Goal: Task Accomplishment & Management: Manage account settings

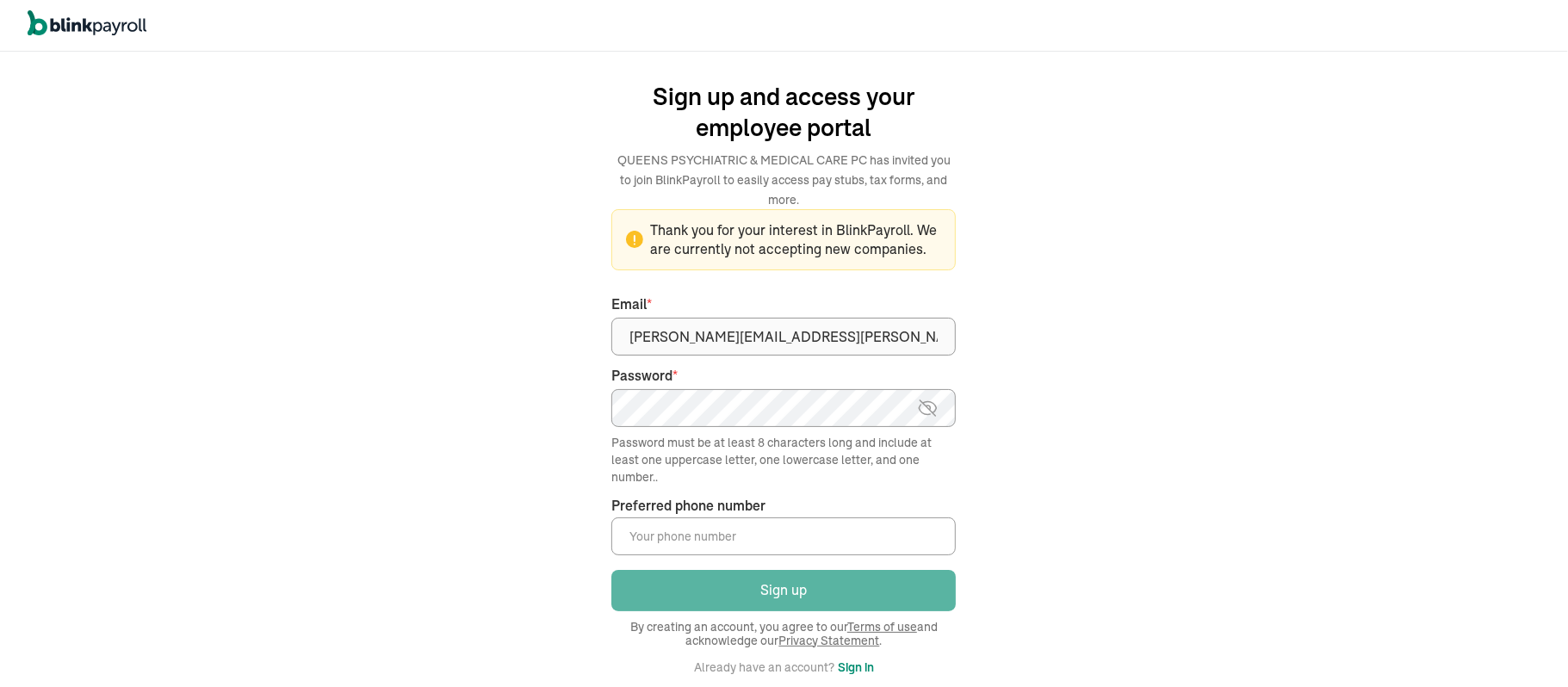
click at [806, 541] on input "Preferred phone number *" at bounding box center [783, 535] width 344 height 37
type input "(917) 480-6056"
click at [1118, 531] on div "We handle it all. Payroll and taxes, fully automated. Back Forgot your password…" at bounding box center [784, 369] width 1568 height 635
click at [1106, 480] on div "We handle it all. Payroll and taxes, fully automated. Back Forgot your password…" at bounding box center [784, 369] width 1568 height 635
click at [1234, 366] on div "We handle it all. Payroll and taxes, fully automated. Back Forgot your password…" at bounding box center [784, 369] width 1568 height 635
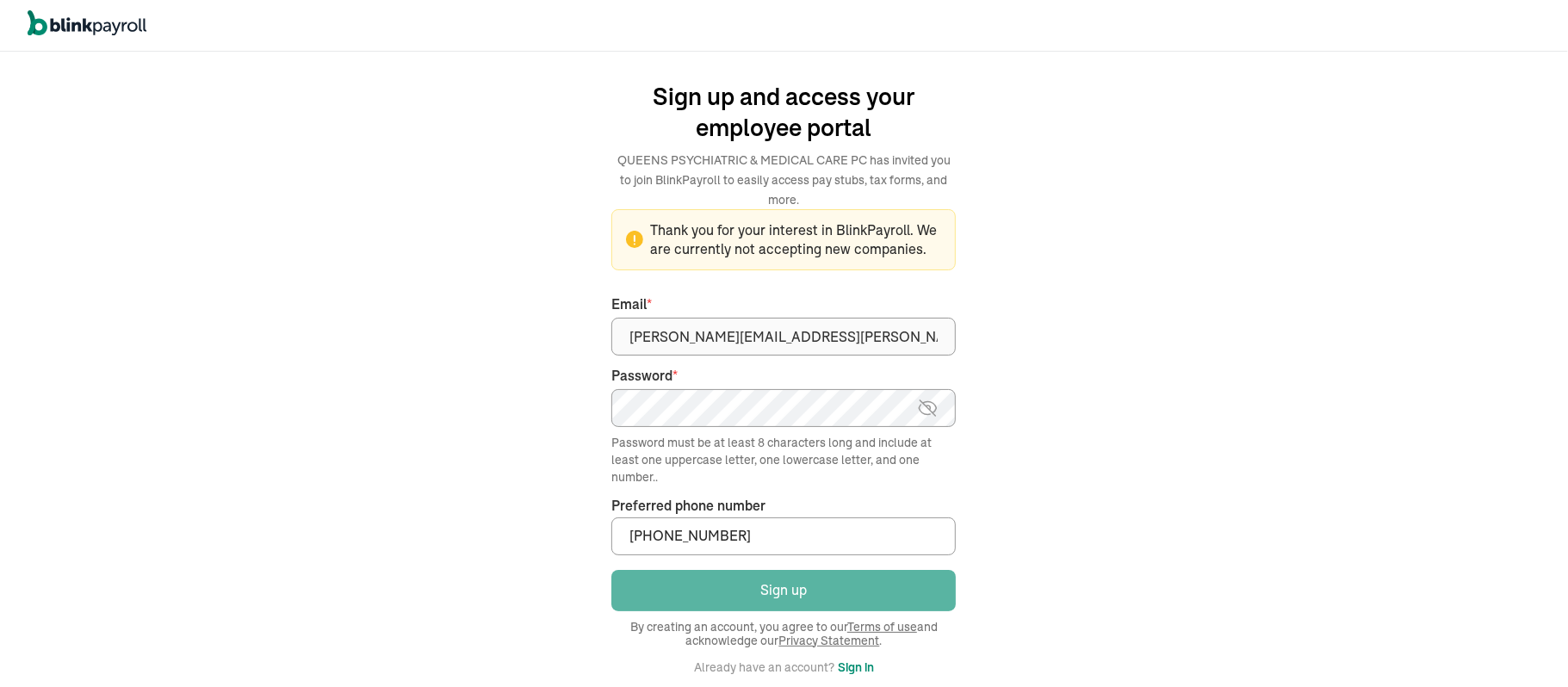
click at [1247, 372] on div "We handle it all. Payroll and taxes, fully automated. Back Forgot your password…" at bounding box center [784, 369] width 1568 height 635
click at [1129, 308] on div "We handle it all. Payroll and taxes, fully automated. Back Forgot your password…" at bounding box center [784, 369] width 1568 height 635
click at [860, 669] on button "Sign in" at bounding box center [856, 668] width 36 height 21
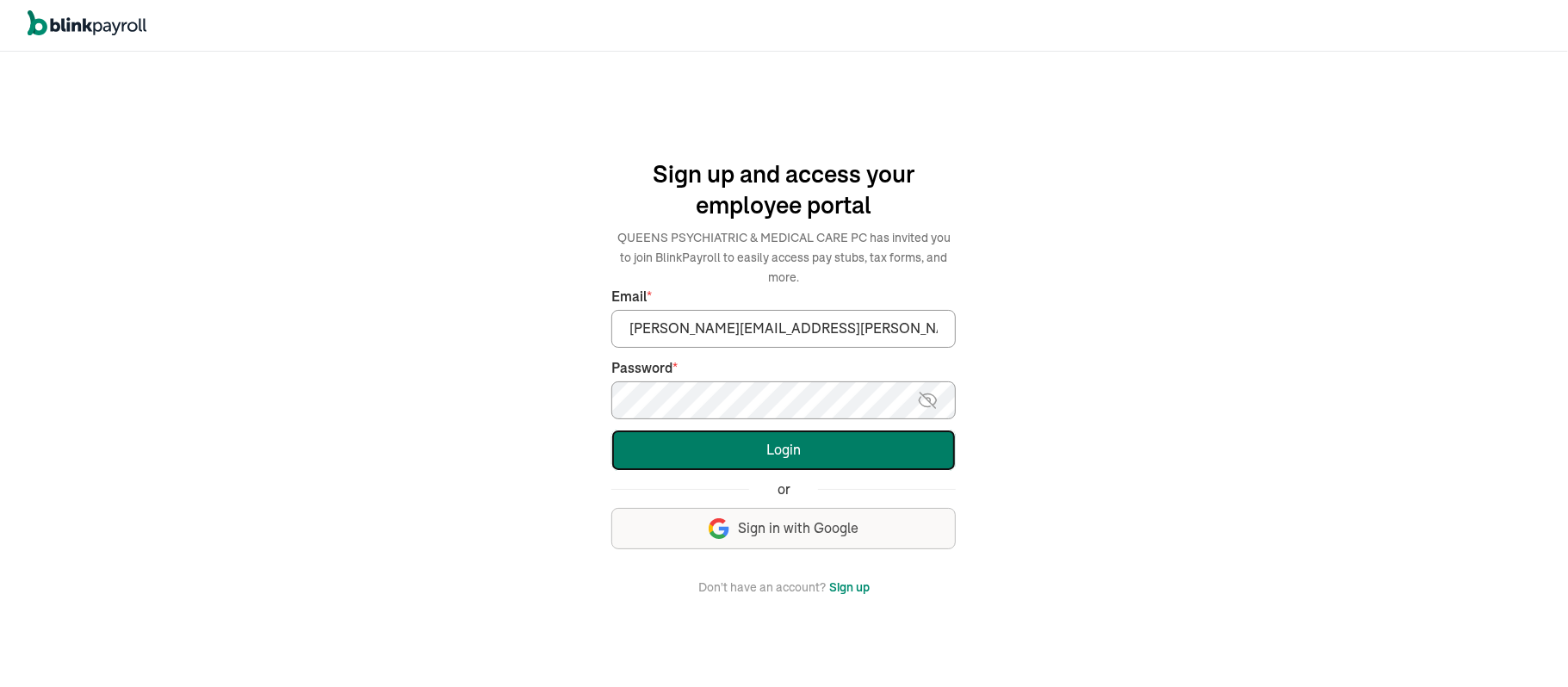
click at [885, 445] on button "Login" at bounding box center [783, 450] width 344 height 41
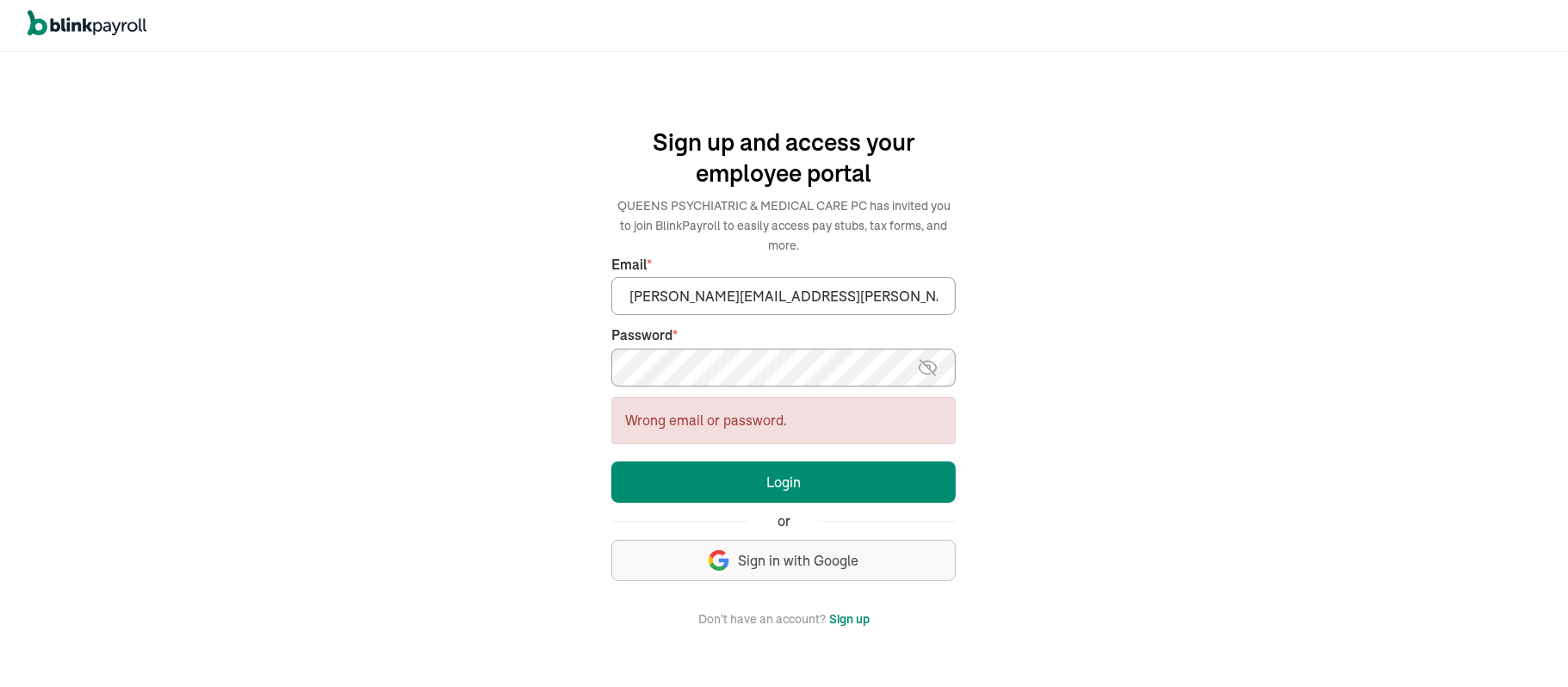
click at [927, 367] on img at bounding box center [928, 367] width 21 height 21
click at [927, 367] on img at bounding box center [929, 367] width 21 height 21
click at [848, 625] on button "Sign up" at bounding box center [849, 619] width 40 height 21
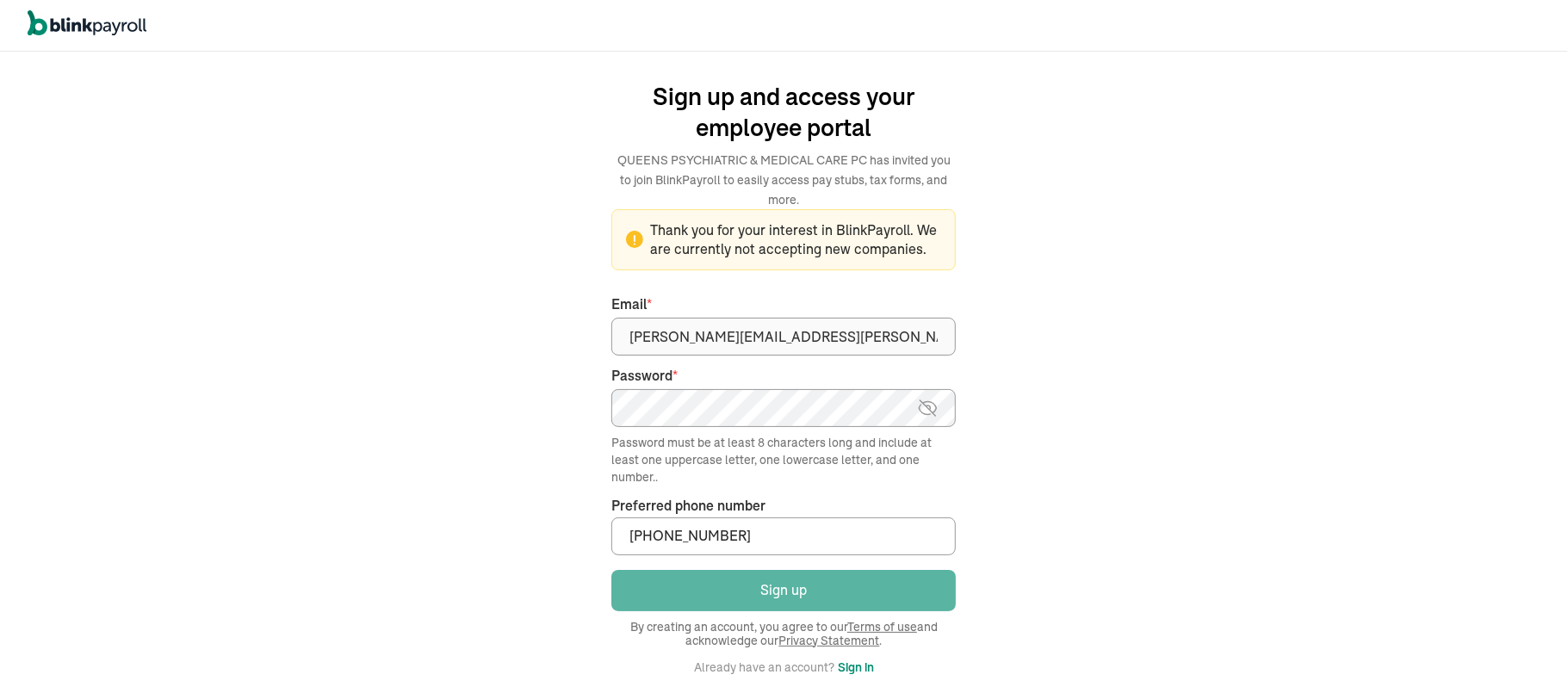
click at [1134, 445] on div "We handle it all. Payroll and taxes, fully automated. Back Forgot your password…" at bounding box center [784, 369] width 1568 height 635
click at [1337, 315] on div "We handle it all. Payroll and taxes, fully automated. Back Forgot your password…" at bounding box center [784, 369] width 1568 height 635
drag, startPoint x: 854, startPoint y: 670, endPoint x: 1028, endPoint y: 580, distance: 195.9
click at [854, 670] on button "Sign in" at bounding box center [856, 668] width 36 height 21
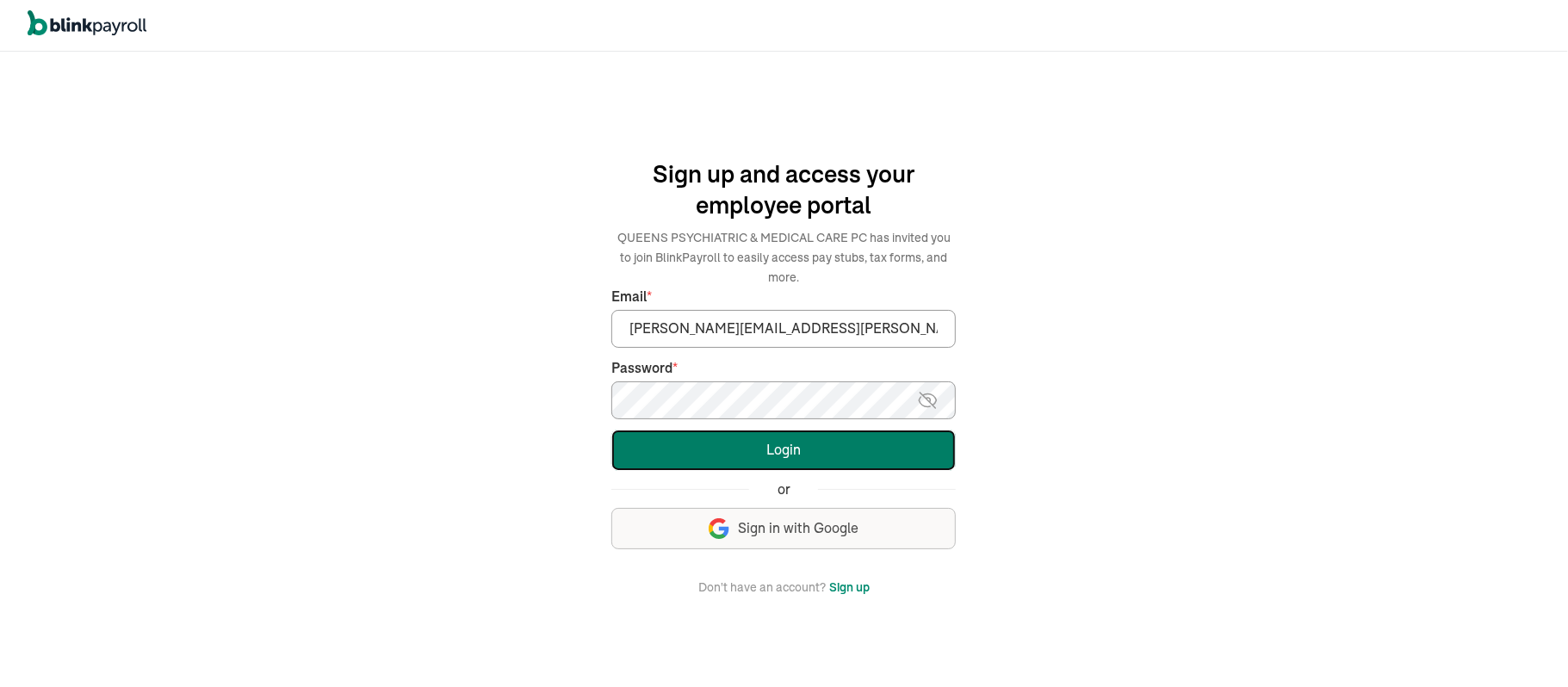
click at [906, 445] on button "Login" at bounding box center [783, 450] width 344 height 41
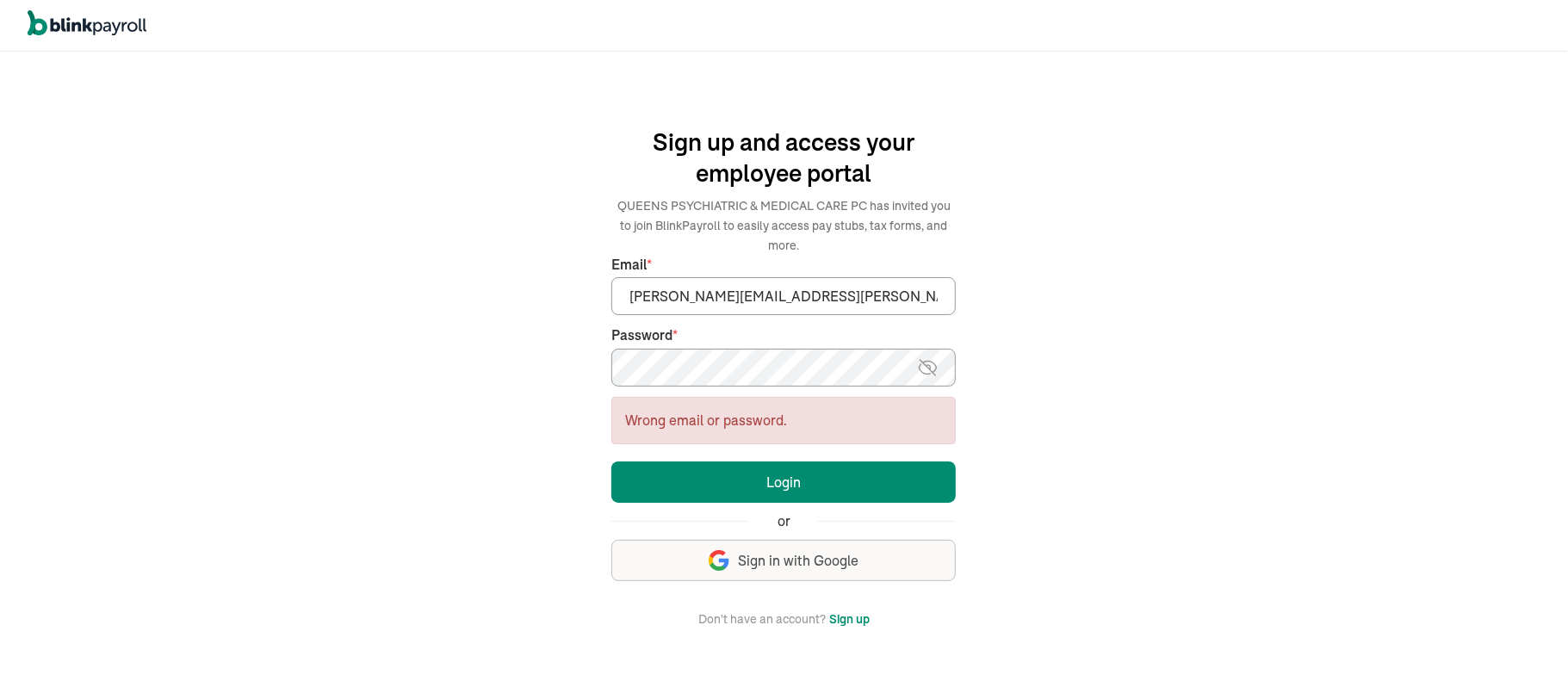
click at [1345, 349] on div "We handle it all. Payroll and taxes, fully automated. Back Forgot your password…" at bounding box center [784, 369] width 1568 height 635
click at [1214, 367] on div "We handle it all. Payroll and taxes, fully automated. Back Forgot your password…" at bounding box center [784, 369] width 1568 height 635
click at [1151, 128] on div "We handle it all. Payroll and taxes, fully automated. Back Forgot your password…" at bounding box center [784, 369] width 1568 height 635
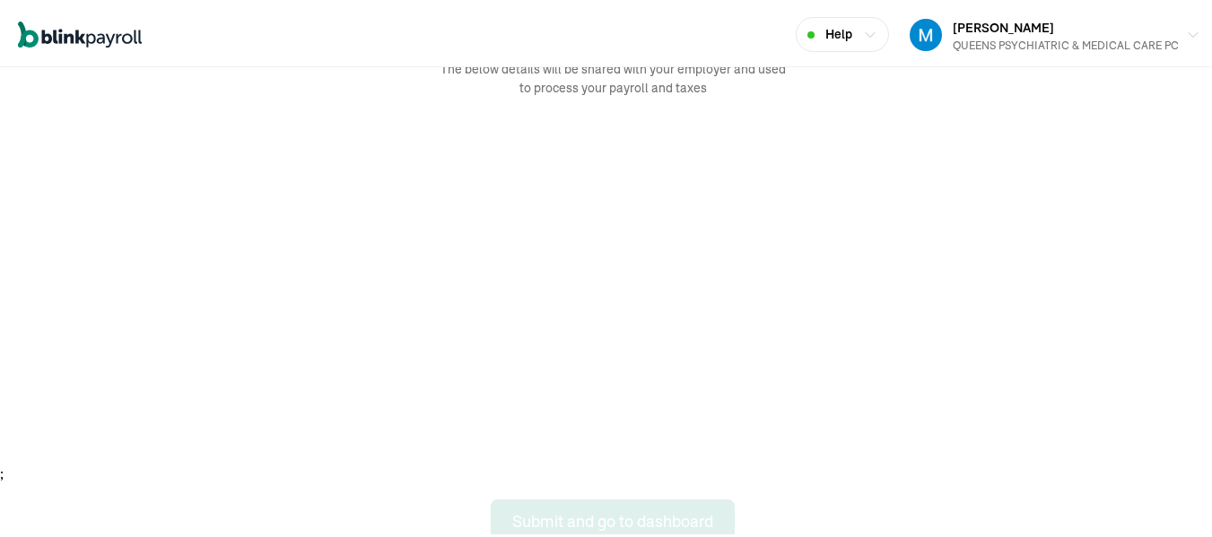
scroll to position [100, 0]
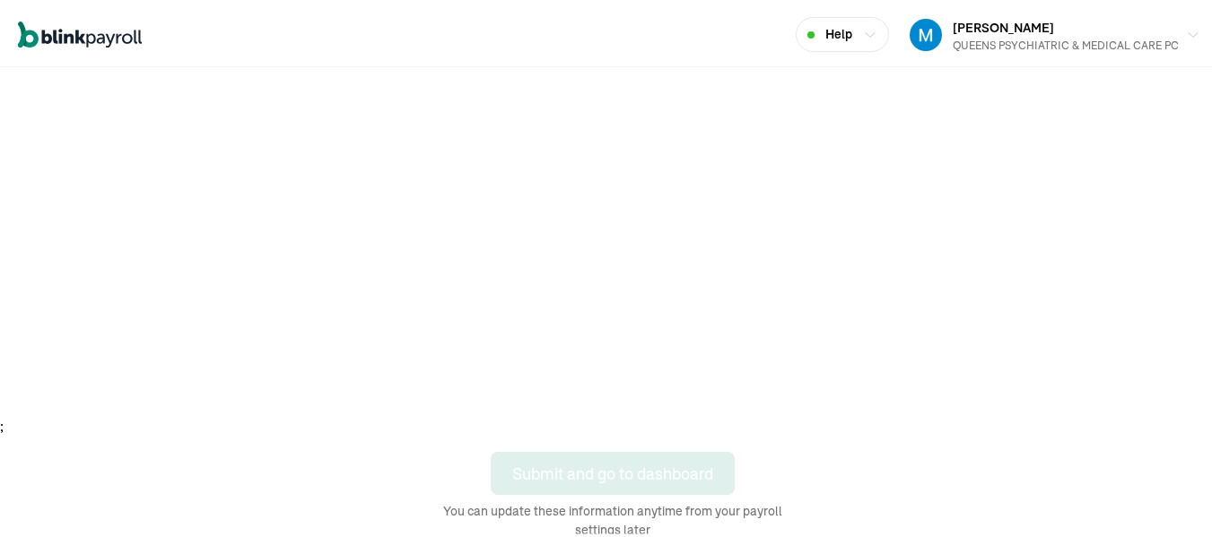
click at [811, 449] on div "Account Setup The below details will be shared with your employer and used to p…" at bounding box center [613, 251] width 1226 height 572
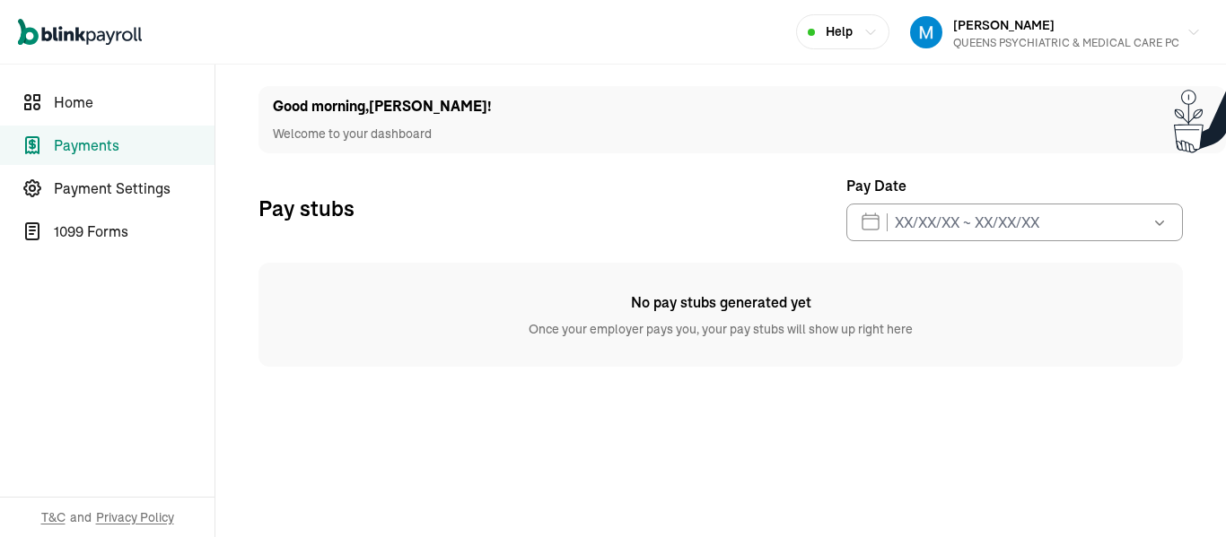
click at [625, 158] on div "Good morning , Scott ! Welcome to your dashboard Pay stubs Pay Date Sep 2025 Mo…" at bounding box center [720, 226] width 967 height 281
click at [640, 147] on div "Good morning , Scott ! Welcome to your dashboard" at bounding box center [741, 119] width 967 height 67
click at [101, 230] on span "1099 Forms" at bounding box center [134, 232] width 161 height 22
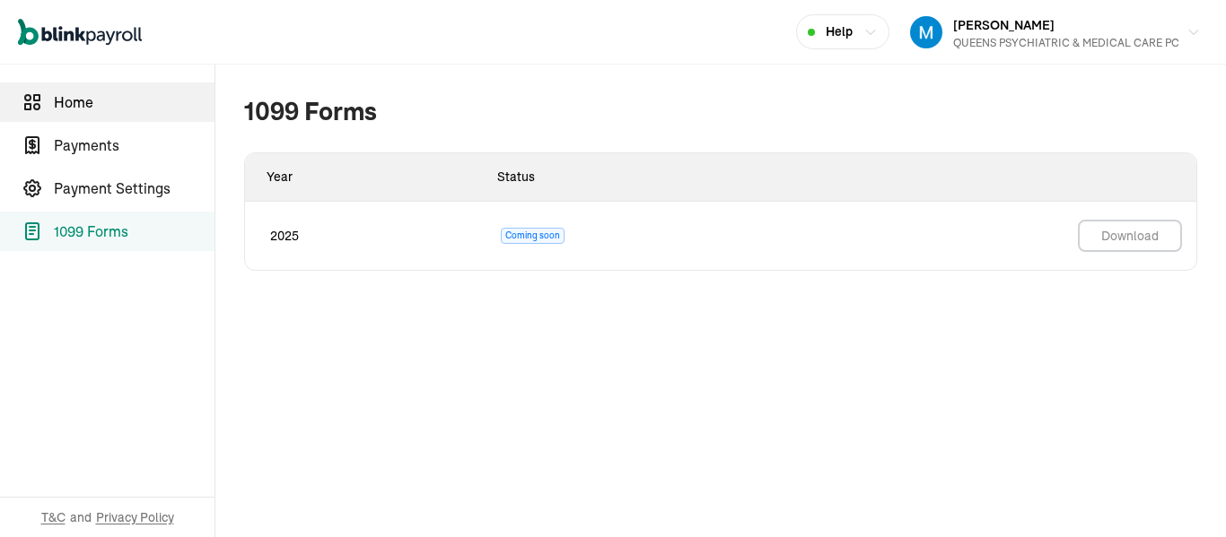
click at [92, 102] on span "Home" at bounding box center [134, 103] width 161 height 22
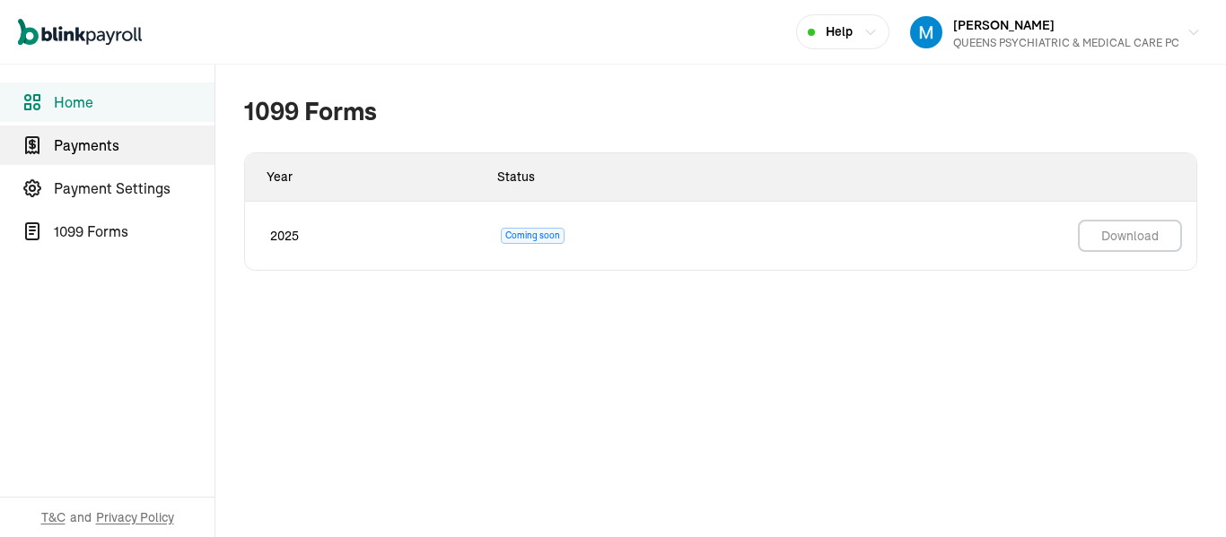
select select "2025"
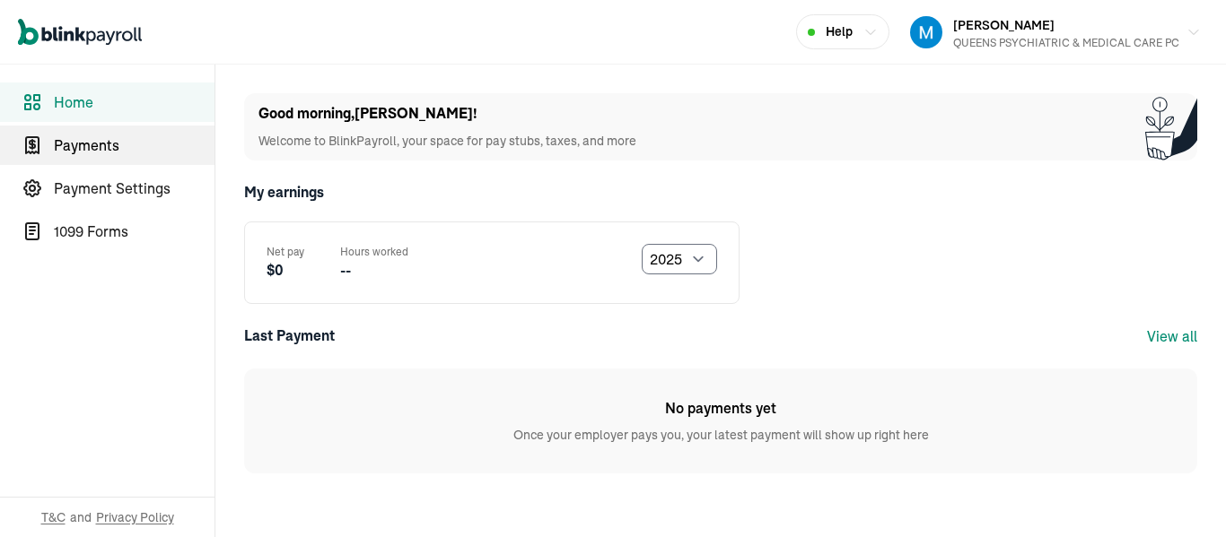
click at [87, 143] on span "Payments" at bounding box center [134, 146] width 161 height 22
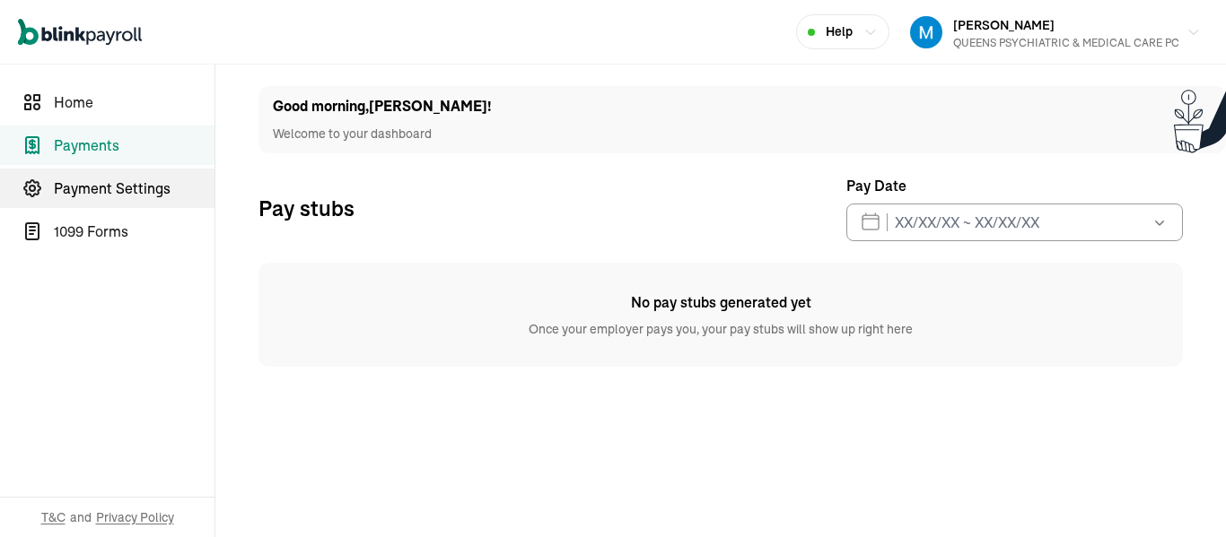
click at [130, 184] on span "Payment Settings" at bounding box center [134, 189] width 161 height 22
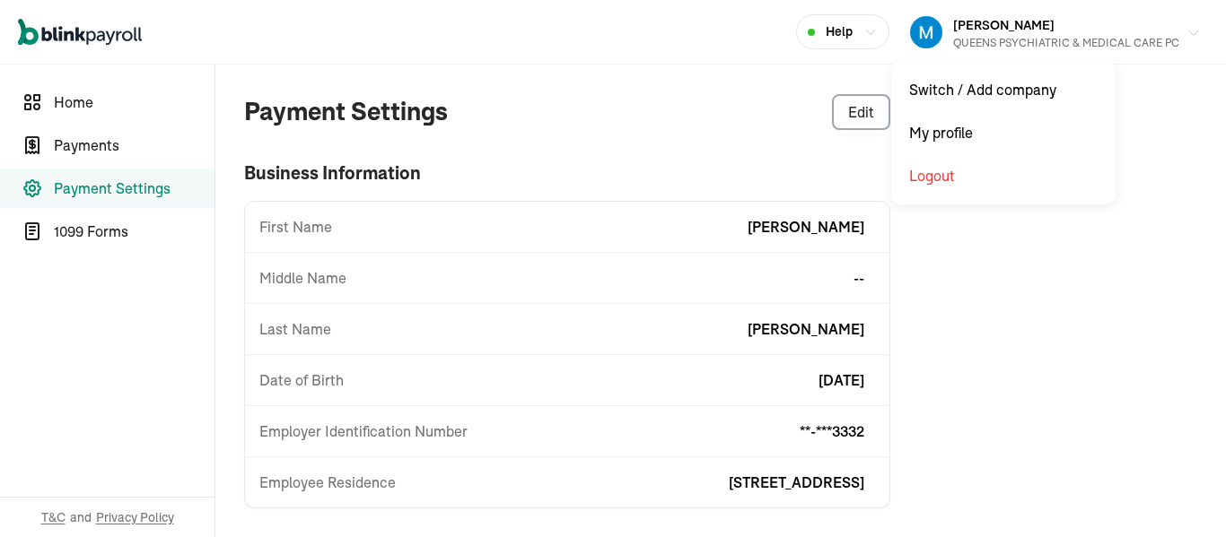
click at [1189, 34] on icon "button" at bounding box center [1193, 33] width 9 height 4
click at [1002, 302] on div "Payment Settings Edit business information First Name Scott Middle Name -- Last…" at bounding box center [720, 413] width 1010 height 697
click at [996, 285] on div "Payment Settings Edit business information First Name Scott Middle Name -- Last…" at bounding box center [720, 413] width 1010 height 697
click at [988, 267] on div "Payment Settings Edit business information First Name Scott Middle Name -- Last…" at bounding box center [720, 413] width 1010 height 697
click at [1156, 209] on div "Payment Settings Edit business information First Name Scott Middle Name -- Last…" at bounding box center [720, 413] width 1010 height 697
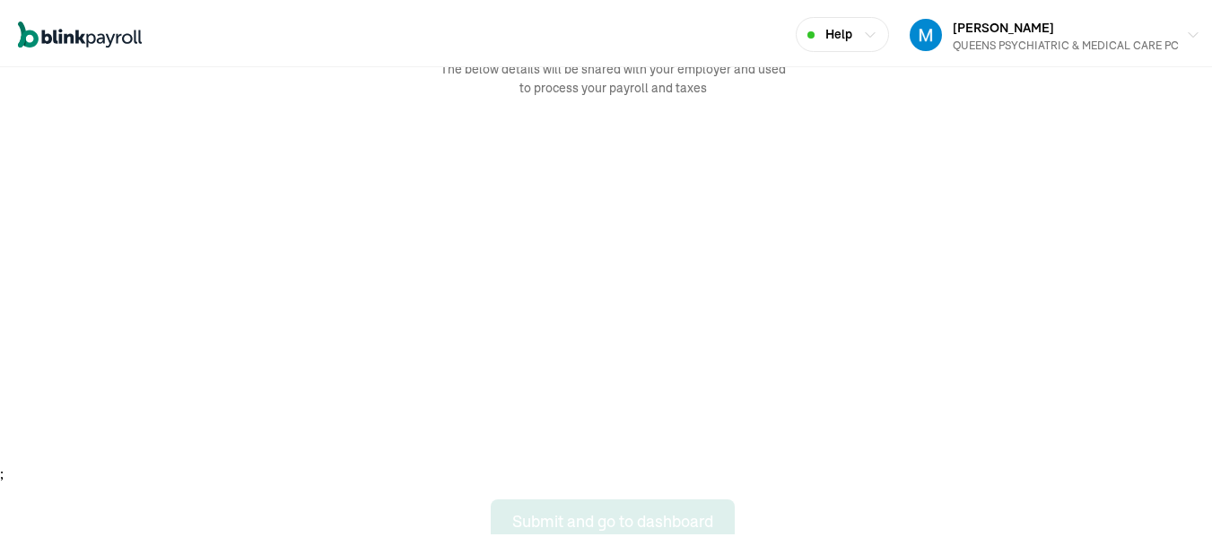
scroll to position [100, 0]
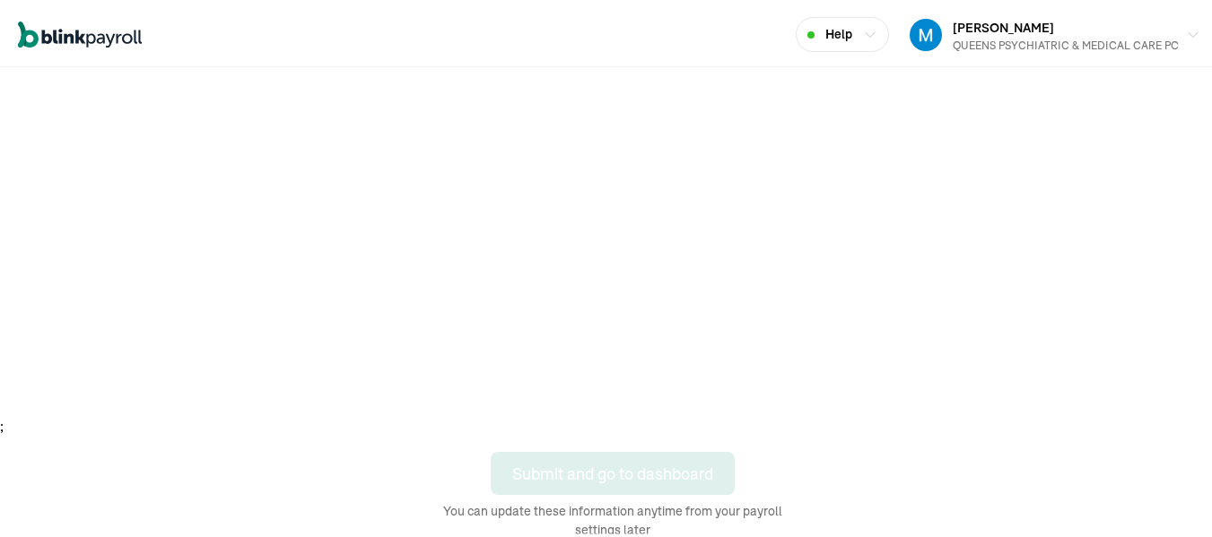
click at [811, 449] on div "Account Setup The below details will be shared with your employer and used to p…" at bounding box center [613, 251] width 1226 height 572
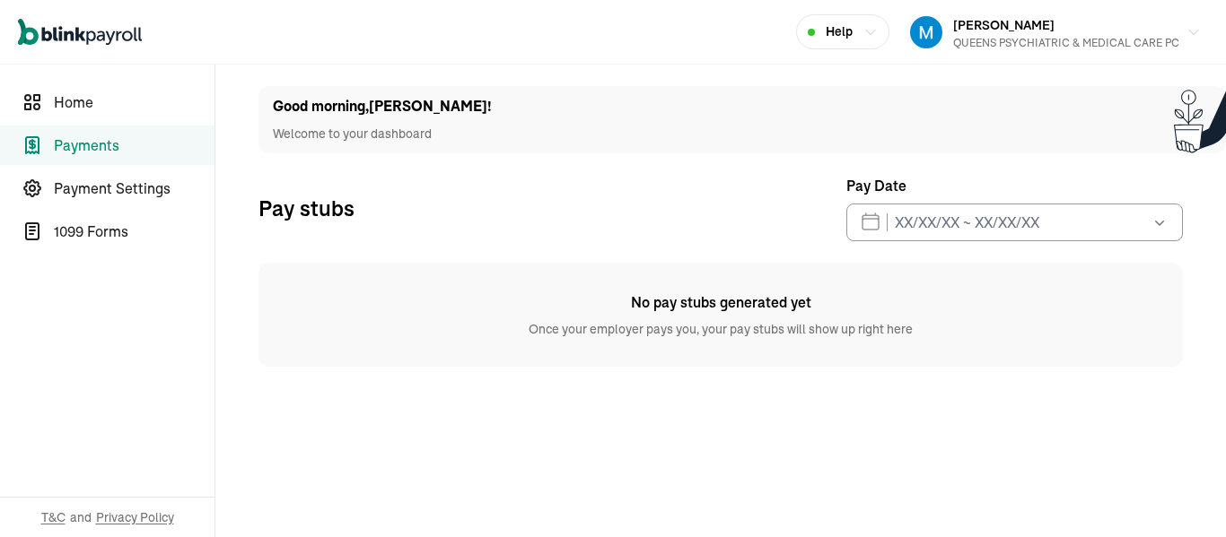
click at [625, 158] on div "Good morning , Scott ! Welcome to your dashboard Pay stubs Pay Date Sep 2025 Mo…" at bounding box center [720, 226] width 967 height 281
click at [640, 147] on div "Good morning , Scott ! Welcome to your dashboard" at bounding box center [741, 119] width 967 height 67
click at [101, 230] on span "1099 Forms" at bounding box center [134, 232] width 161 height 22
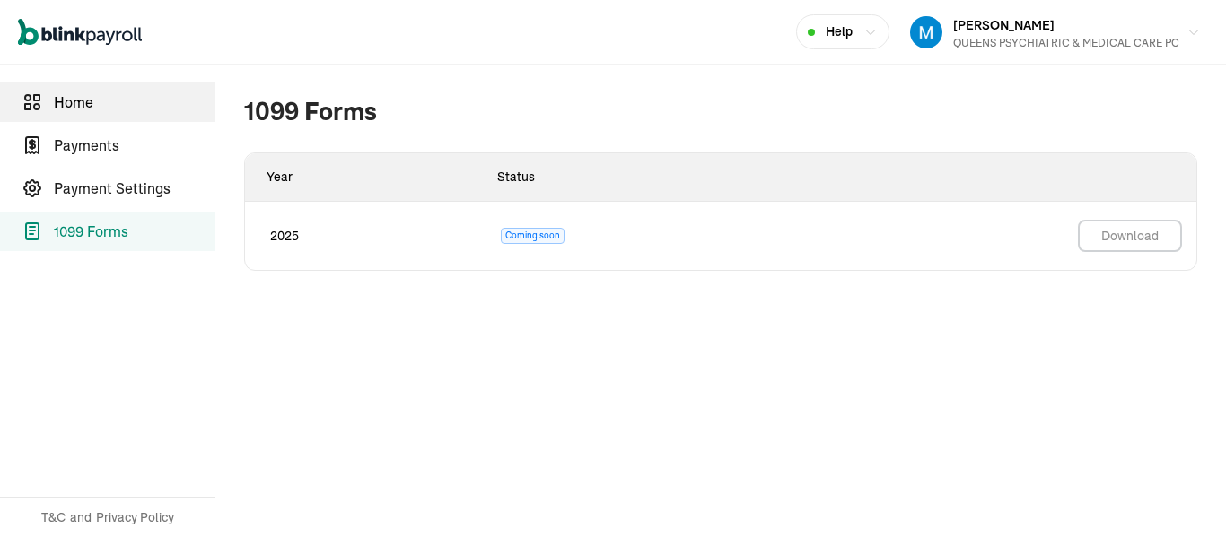
click at [92, 102] on span "Home" at bounding box center [134, 103] width 161 height 22
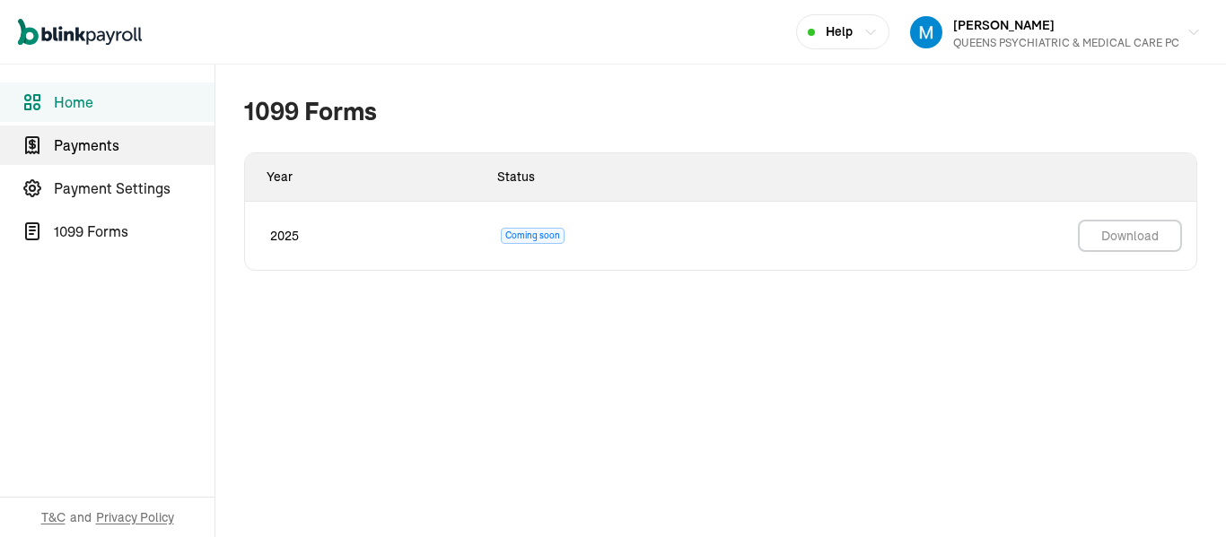
select select "2025"
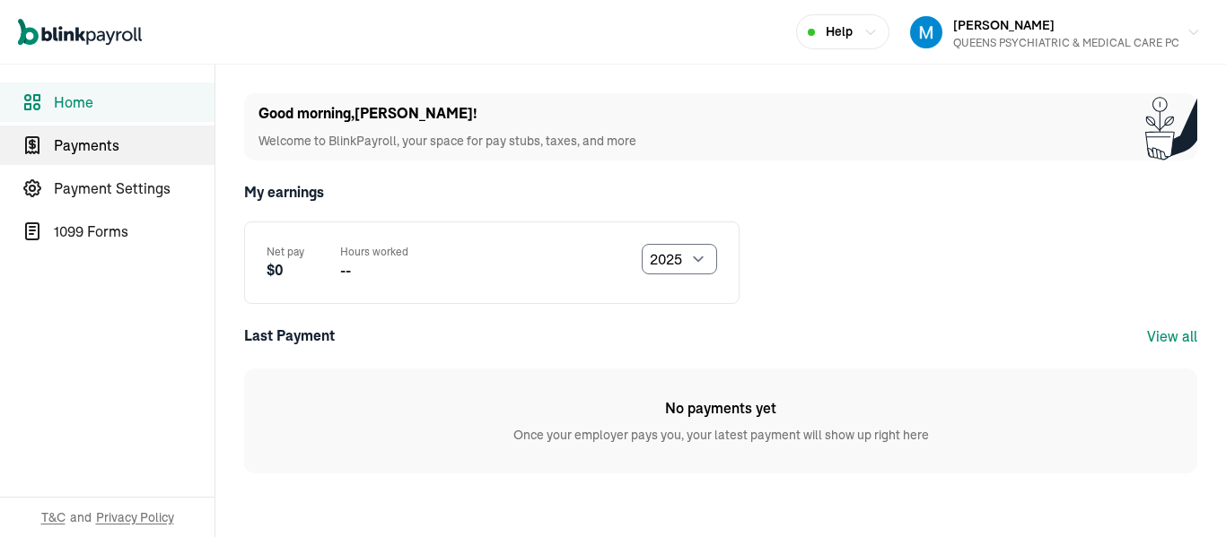
click at [87, 143] on span "Payments" at bounding box center [134, 146] width 161 height 22
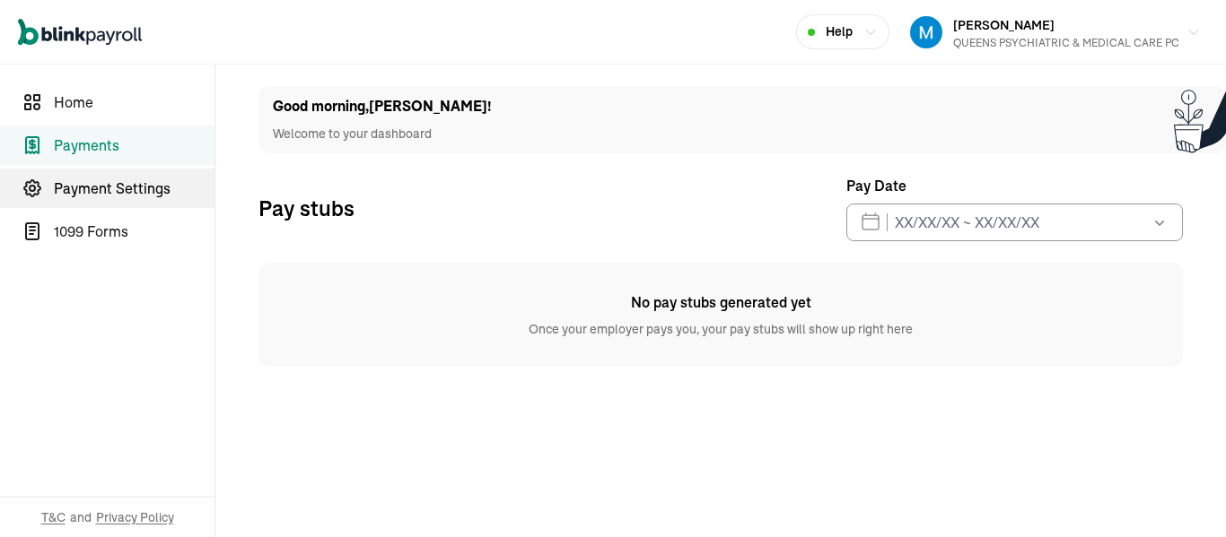
click at [130, 184] on span "Payment Settings" at bounding box center [134, 189] width 161 height 22
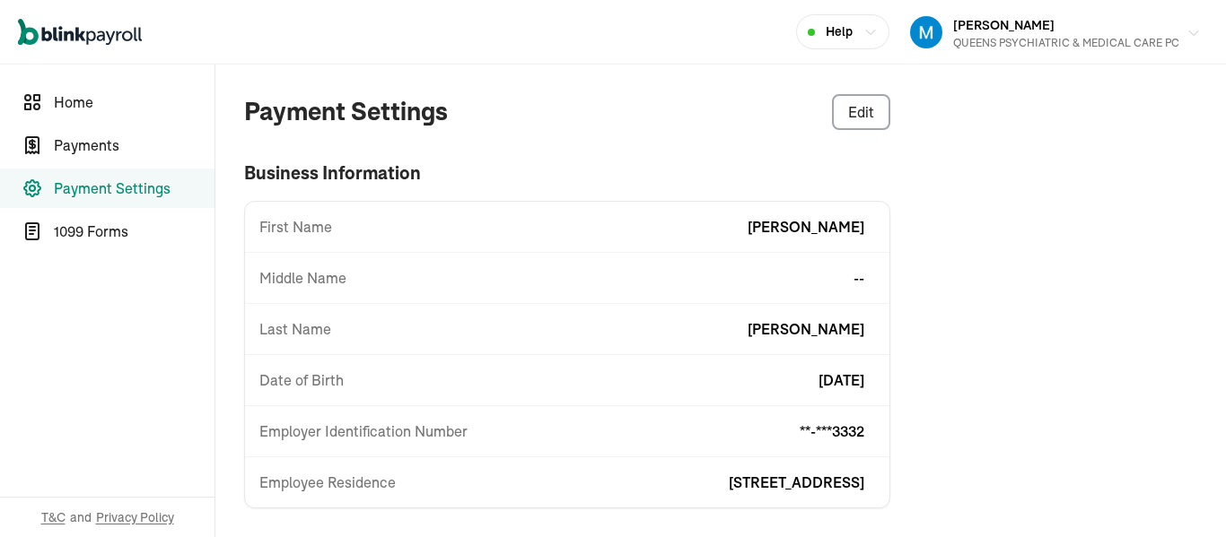
click at [1189, 34] on icon "button" at bounding box center [1193, 33] width 9 height 4
click at [1002, 302] on div "Payment Settings Edit business information First Name Scott Middle Name -- Last…" at bounding box center [720, 413] width 1010 height 697
click at [996, 285] on div "Payment Settings Edit business information First Name Scott Middle Name -- Last…" at bounding box center [720, 413] width 1010 height 697
click at [988, 267] on div "Payment Settings Edit business information First Name Scott Middle Name -- Last…" at bounding box center [720, 413] width 1010 height 697
click at [1156, 209] on div "Payment Settings Edit business information First Name Scott Middle Name -- Last…" at bounding box center [720, 413] width 1010 height 697
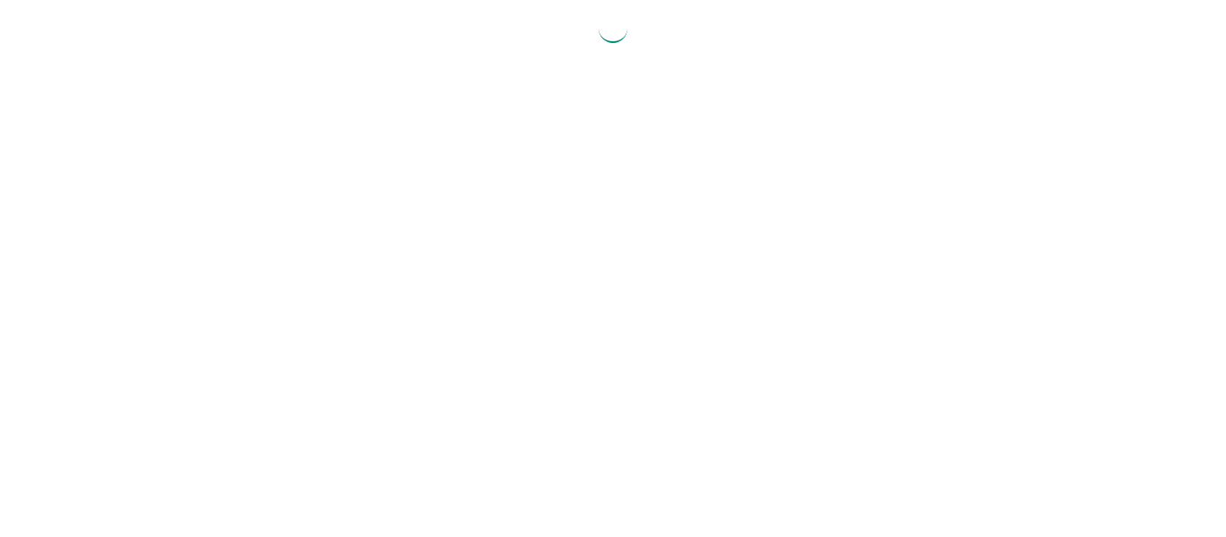
select select "2025"
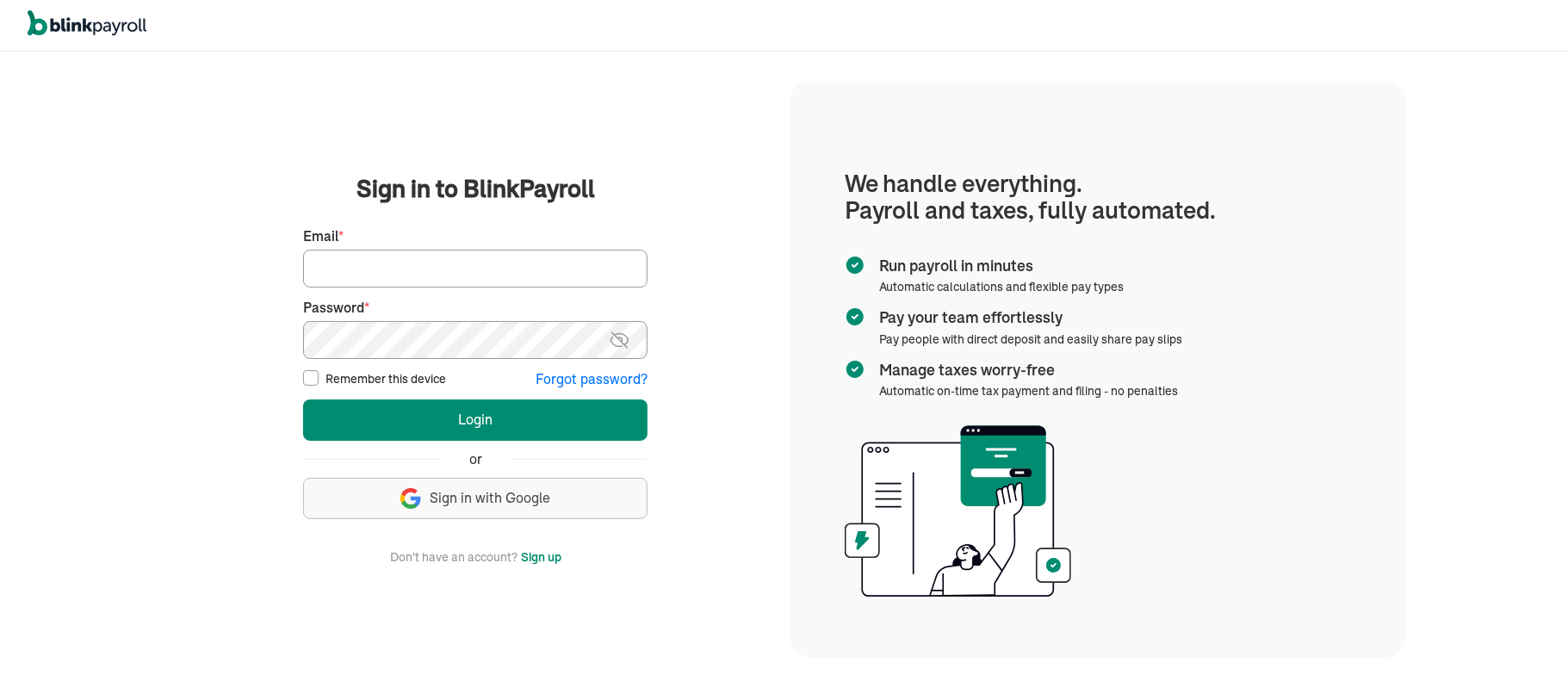
click at [1389, 171] on section "We handle everything. Payroll and taxes, fully automated. Run payroll in minute…" at bounding box center [1098, 368] width 616 height 577
click at [841, 81] on section "We handle everything. Payroll and taxes, fully automated. Run payroll in minute…" at bounding box center [1098, 368] width 616 height 577
click at [493, 273] on input "Email *" at bounding box center [475, 268] width 344 height 37
click at [706, 545] on main "Sign in to BlinkPayroll Sign in 30-day free trial Sign up now, get 20% off for …" at bounding box center [475, 369] width 585 height 395
click at [748, 377] on main "Sign in to BlinkPayroll Sign in 30-day free trial Sign up now, get 20% off for …" at bounding box center [475, 369] width 585 height 395
